Goal: Task Accomplishment & Management: Use online tool/utility

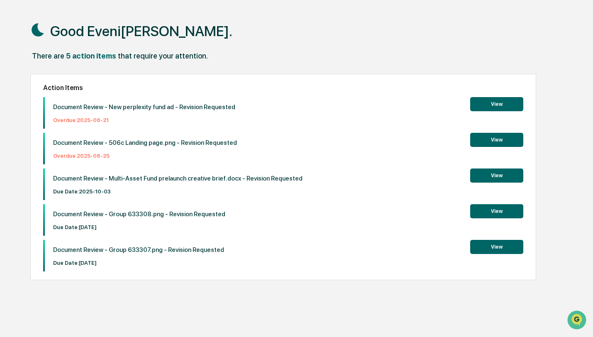
scroll to position [31, 0]
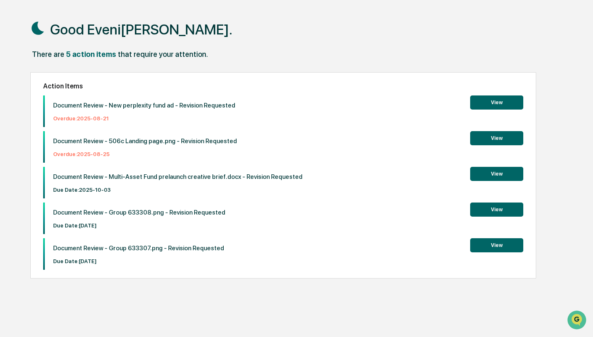
click at [486, 175] on button "View" at bounding box center [496, 174] width 53 height 14
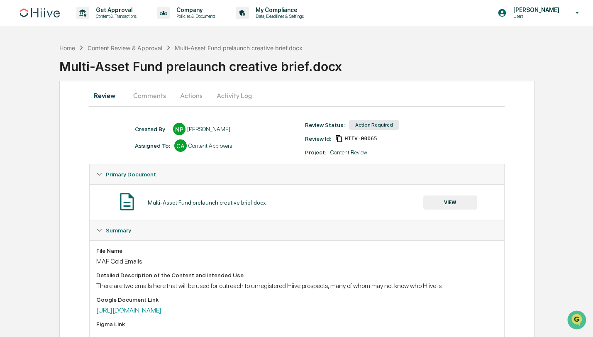
click at [186, 96] on button "Actions" at bounding box center [191, 95] width 37 height 20
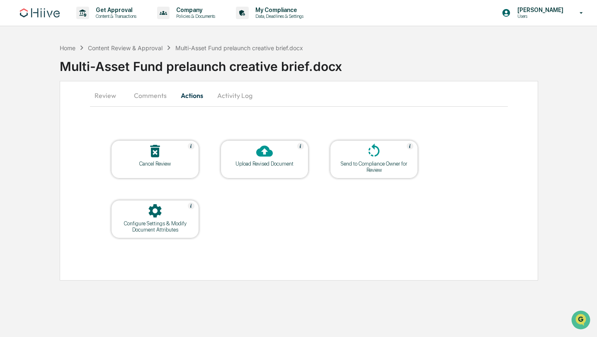
click at [235, 96] on button "Activity Log" at bounding box center [235, 95] width 49 height 20
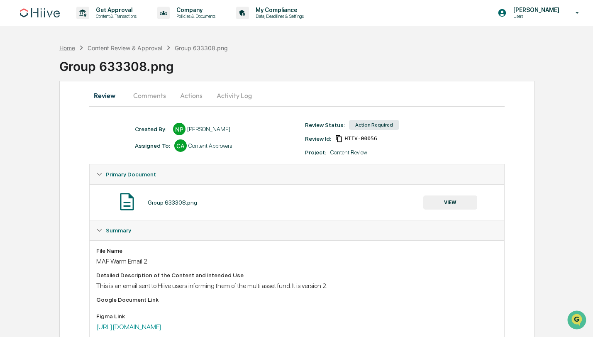
click at [68, 49] on div "Home" at bounding box center [67, 47] width 16 height 7
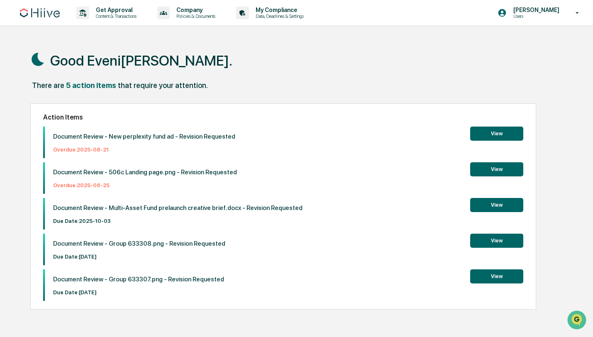
scroll to position [39, 0]
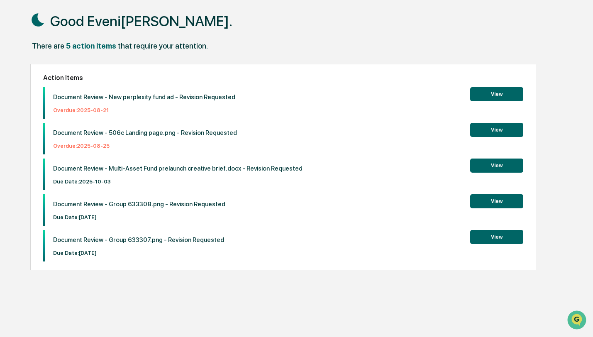
click at [479, 237] on button "View" at bounding box center [496, 237] width 53 height 14
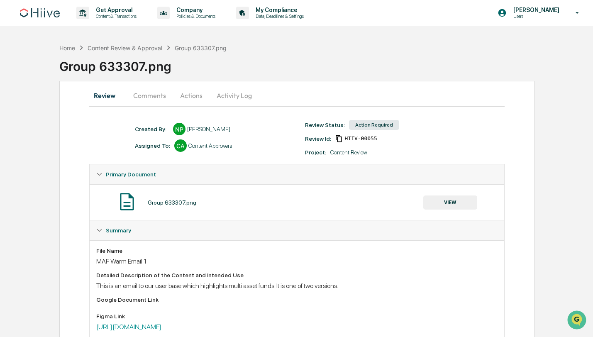
click at [234, 95] on button "Activity Log" at bounding box center [234, 95] width 49 height 20
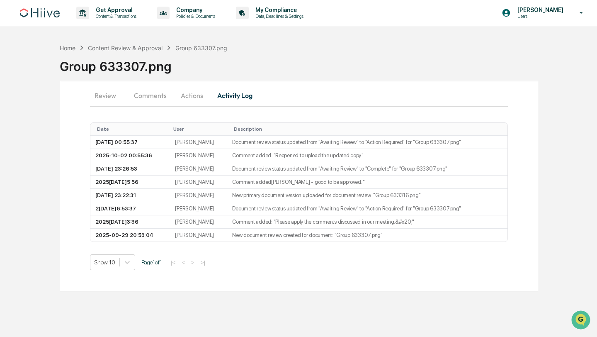
click at [190, 97] on button "Actions" at bounding box center [191, 95] width 37 height 20
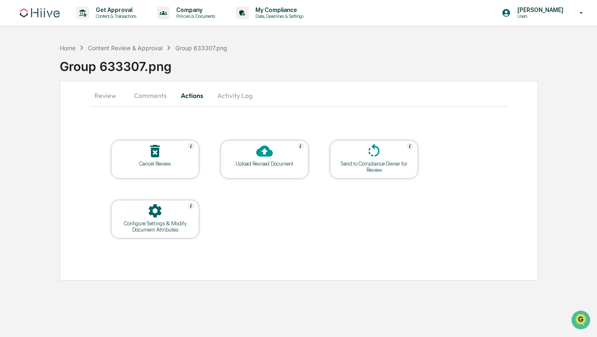
click at [151, 96] on button "Comments" at bounding box center [150, 95] width 46 height 20
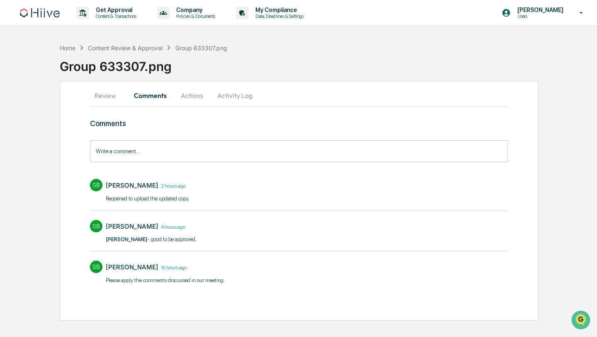
click at [188, 100] on button "Actions" at bounding box center [191, 95] width 37 height 20
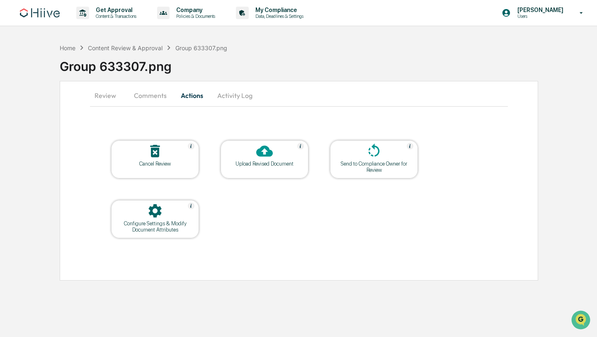
click at [278, 157] on div at bounding box center [264, 152] width 83 height 18
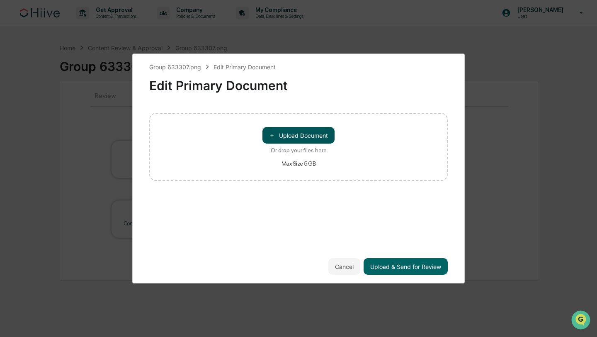
click at [290, 135] on button "＋ Upload Document" at bounding box center [299, 135] width 72 height 17
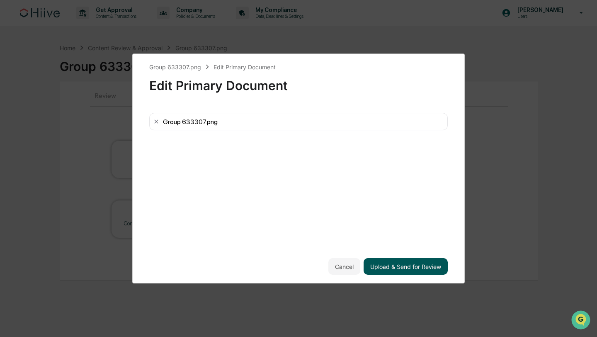
click at [409, 266] on button "Upload & Send for Review" at bounding box center [406, 266] width 84 height 17
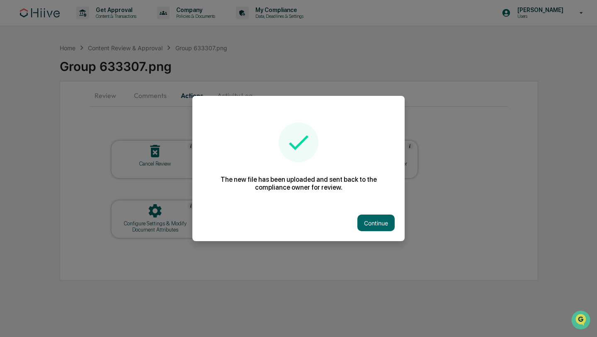
click at [375, 226] on button "Continue" at bounding box center [376, 222] width 37 height 17
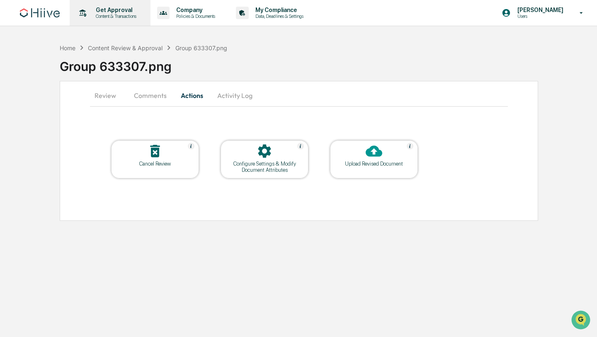
click at [119, 15] on p "Content & Transactions" at bounding box center [114, 16] width 51 height 6
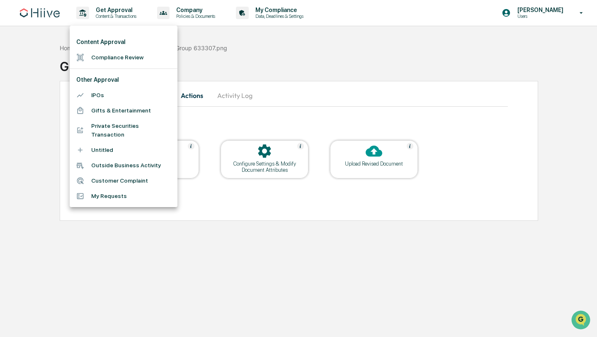
click at [114, 59] on li "Compliance Review" at bounding box center [124, 57] width 108 height 15
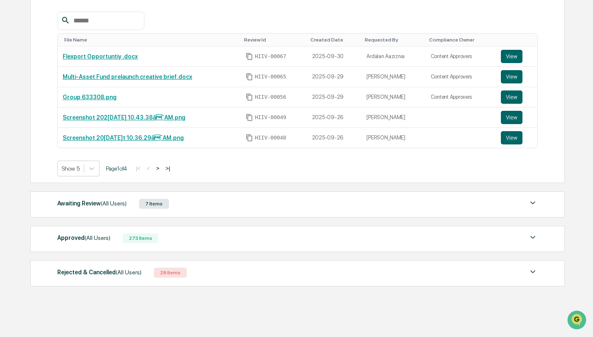
scroll to position [151, 0]
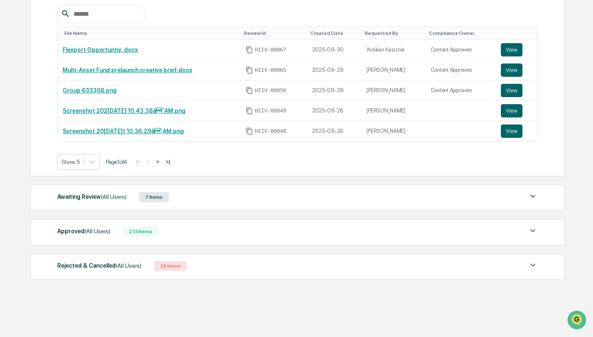
click at [196, 195] on div "Awaiting Review (All Users) 7 Items" at bounding box center [297, 197] width 480 height 12
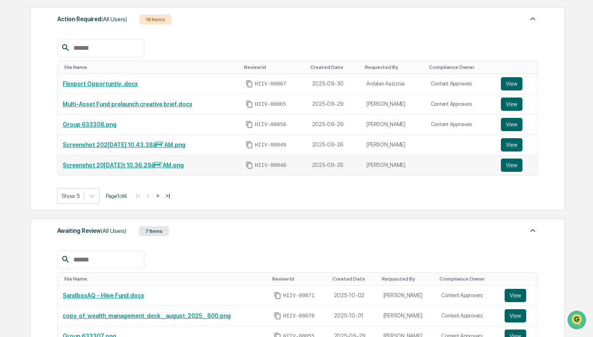
scroll to position [95, 0]
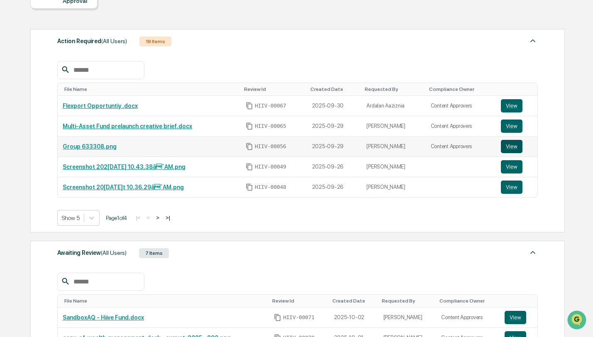
click at [510, 146] on button "View" at bounding box center [512, 146] width 22 height 13
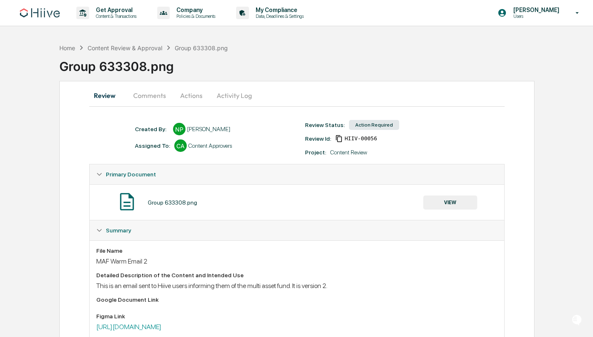
click at [187, 97] on button "Actions" at bounding box center [191, 95] width 37 height 20
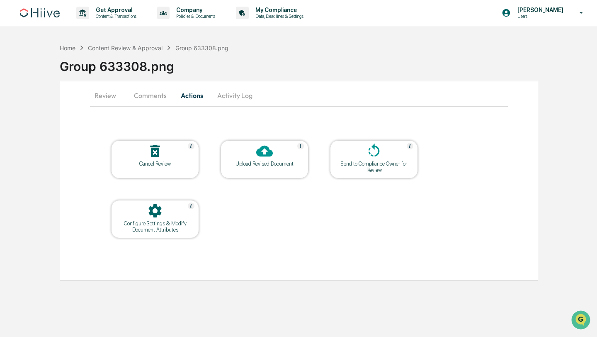
click at [232, 97] on button "Activity Log" at bounding box center [235, 95] width 49 height 20
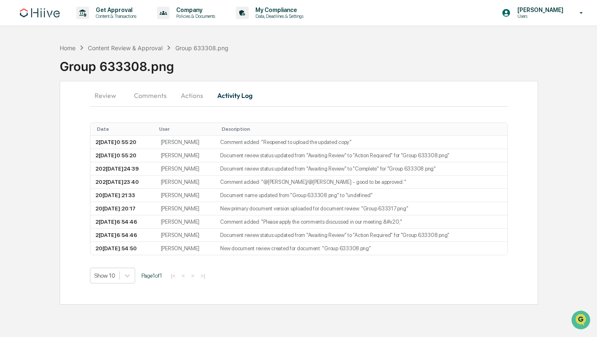
click at [181, 98] on button "Actions" at bounding box center [191, 95] width 37 height 20
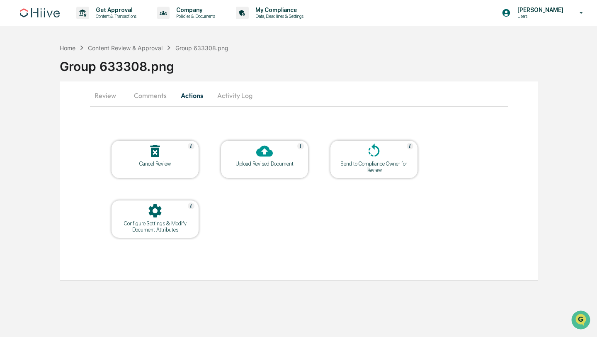
click at [151, 97] on button "Comments" at bounding box center [150, 95] width 46 height 20
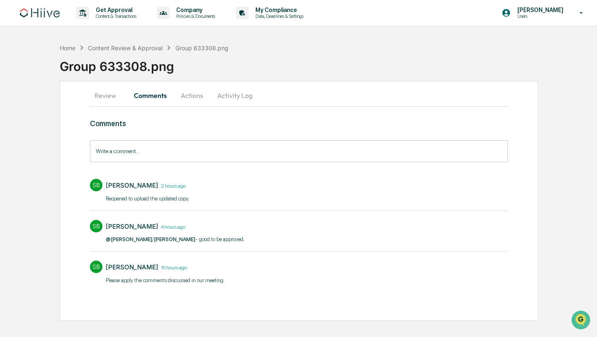
click at [101, 97] on button "Review" at bounding box center [108, 95] width 37 height 20
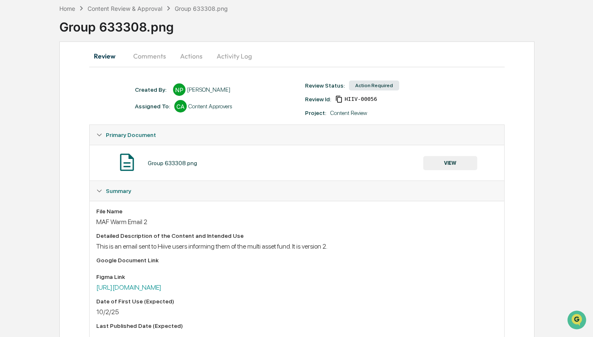
scroll to position [44, 0]
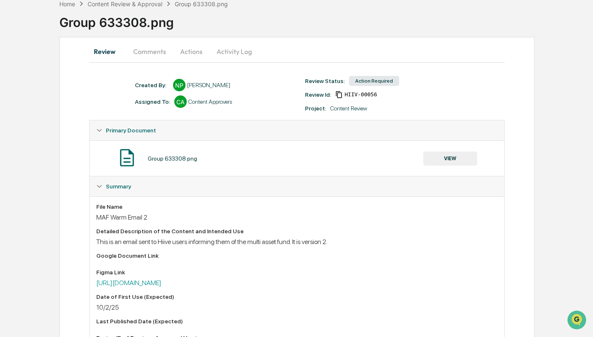
click at [460, 161] on button "VIEW" at bounding box center [450, 158] width 54 height 14
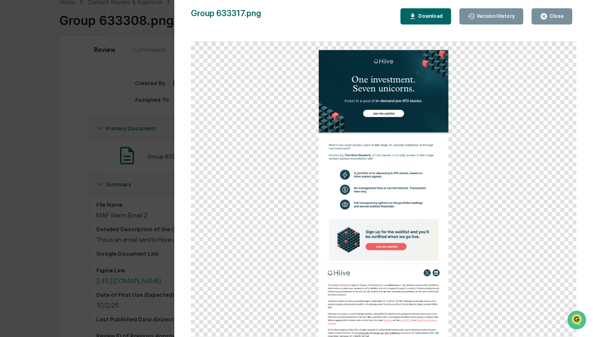
scroll to position [53, 0]
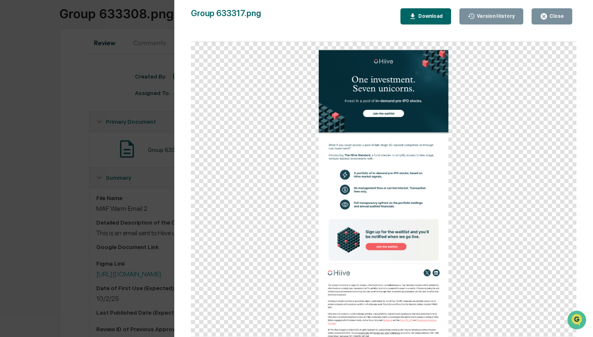
click at [162, 98] on div "Version History 10/01/2025, 11:21 PM Stephanie Bernard 10/01/2025, 11:20 PM Nat…" at bounding box center [296, 168] width 593 height 337
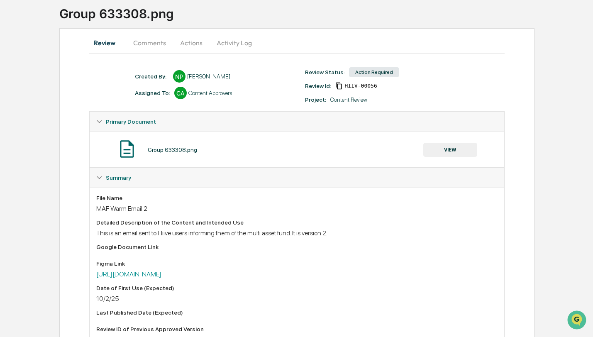
scroll to position [52, 0]
click at [205, 46] on button "Actions" at bounding box center [191, 44] width 37 height 20
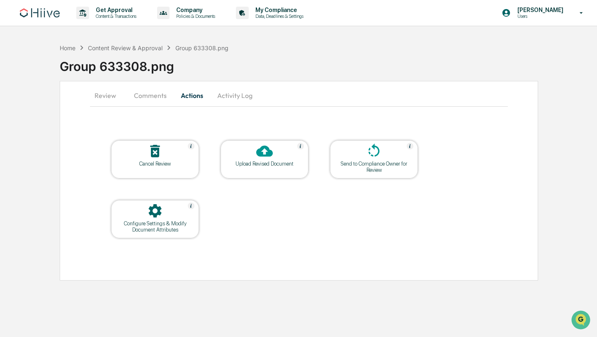
click at [275, 153] on div at bounding box center [264, 152] width 83 height 18
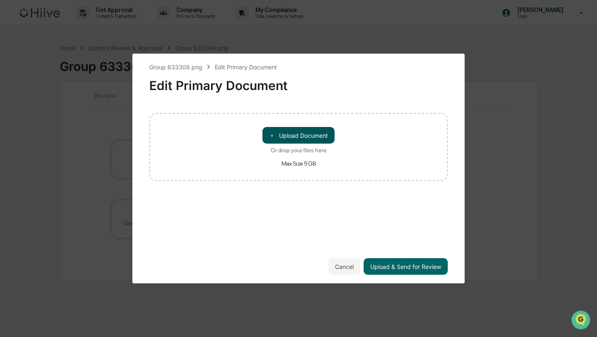
click at [301, 136] on button "＋ Upload Document" at bounding box center [299, 135] width 72 height 17
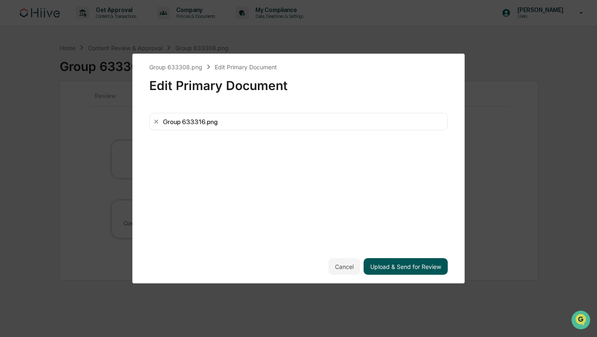
click at [381, 263] on button "Upload & Send for Review" at bounding box center [406, 266] width 84 height 17
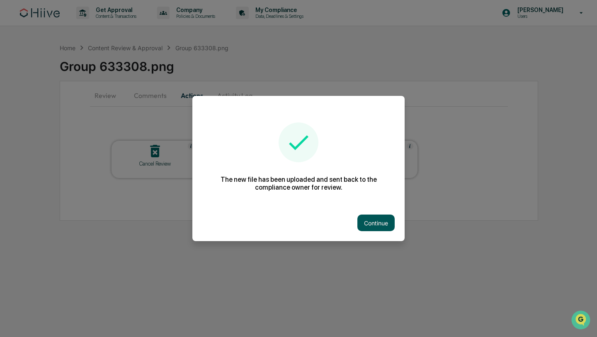
click at [377, 220] on button "Continue" at bounding box center [376, 222] width 37 height 17
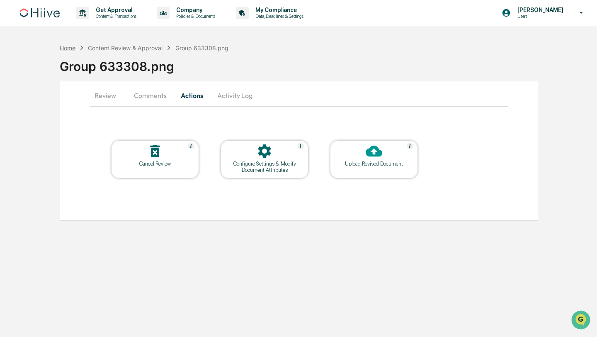
click at [66, 47] on div "Home" at bounding box center [68, 47] width 16 height 7
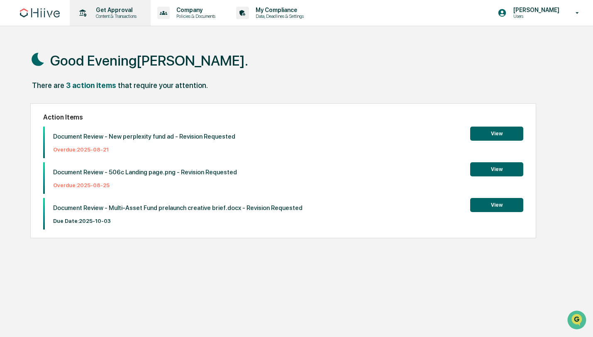
click at [127, 12] on p "Get Approval" at bounding box center [114, 10] width 51 height 7
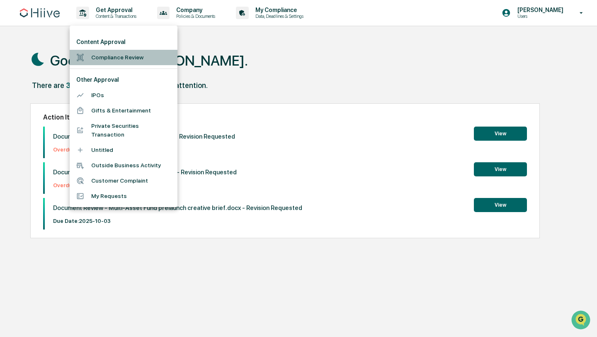
click at [122, 58] on li "Compliance Review" at bounding box center [124, 57] width 108 height 15
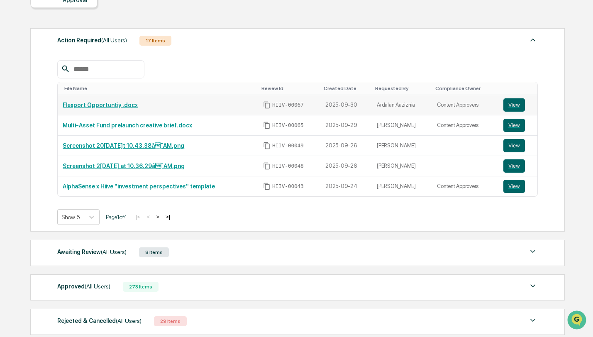
scroll to position [93, 0]
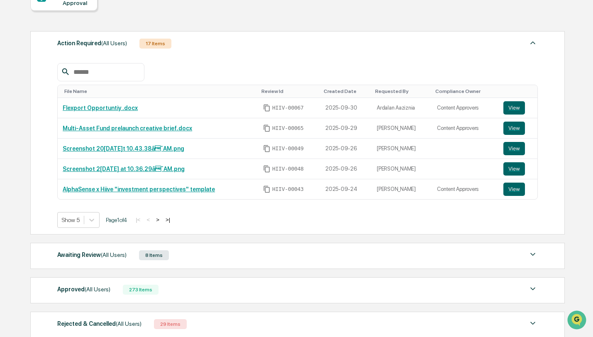
click at [395, 93] on div "Requested By" at bounding box center [402, 91] width 54 height 6
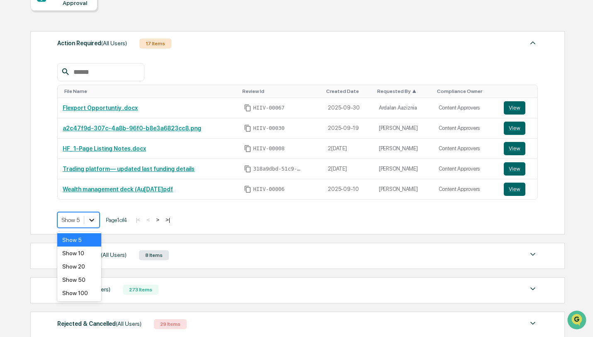
click at [93, 219] on icon at bounding box center [92, 220] width 8 height 8
click at [83, 280] on div "Show 50" at bounding box center [79, 279] width 44 height 13
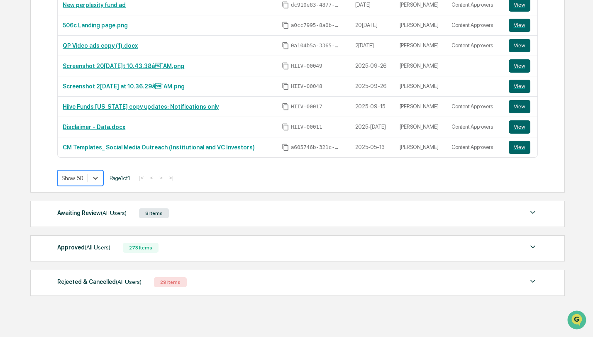
scroll to position [395, 0]
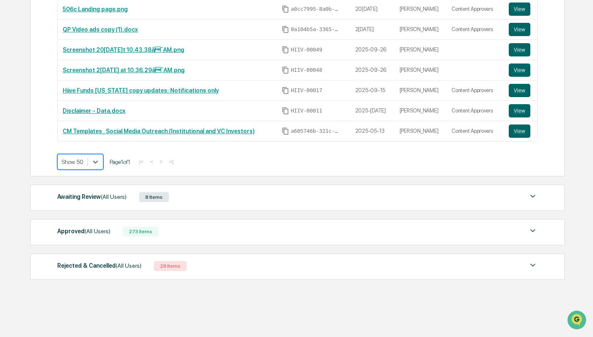
click at [391, 224] on div "Approved (All Users) 273 Items File Name Review Id Created Date Requested By Co…" at bounding box center [297, 232] width 534 height 26
click at [393, 224] on div "Approved (All Users) 273 Items File Name Review Id Created Date Requested By Co…" at bounding box center [297, 232] width 534 height 26
drag, startPoint x: 393, startPoint y: 227, endPoint x: 398, endPoint y: 232, distance: 7.0
click at [394, 226] on div "Approved (All Users) 273 Items" at bounding box center [297, 232] width 480 height 12
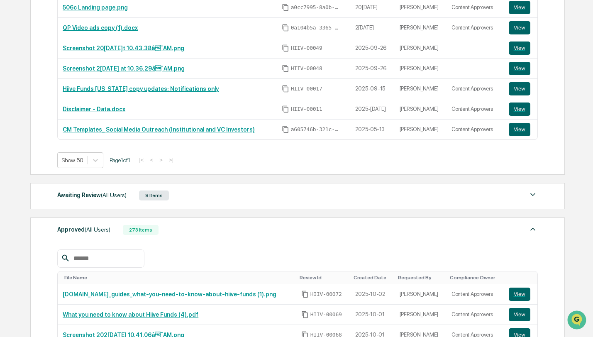
click at [404, 234] on div "Approved (All Users) 273 Items" at bounding box center [297, 230] width 480 height 12
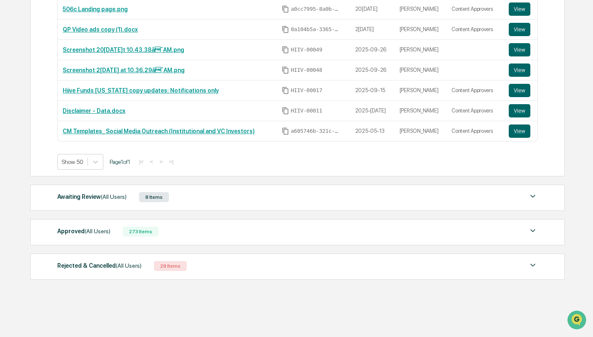
click at [392, 217] on div "Action Required (All Users) 17 Items File Name Review Id Created Date Requested…" at bounding box center [297, 4] width 534 height 559
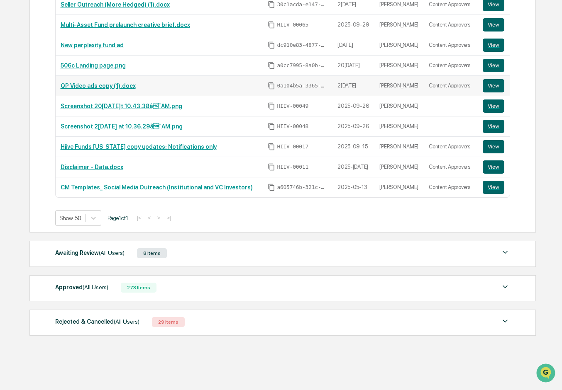
scroll to position [339, 0]
